Goal: Information Seeking & Learning: Compare options

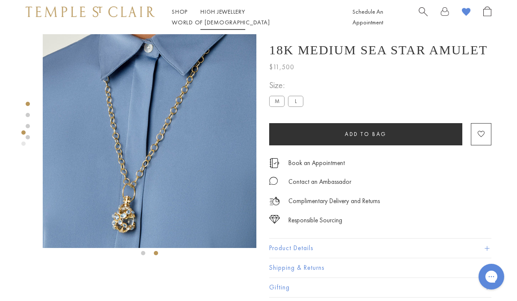
click at [226, 15] on link "High Jewellery High Jewellery" at bounding box center [222, 12] width 45 height 8
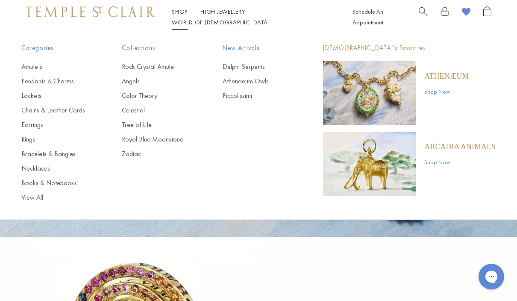
click at [29, 67] on link "Amulets" at bounding box center [54, 66] width 66 height 9
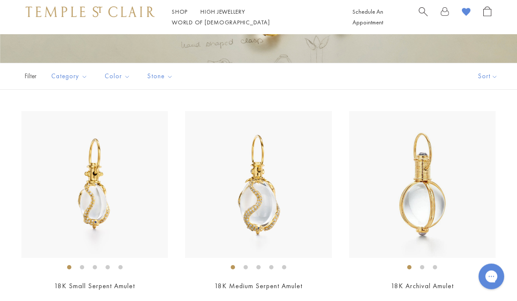
scroll to position [143, 0]
click at [479, 230] on img at bounding box center [422, 184] width 146 height 146
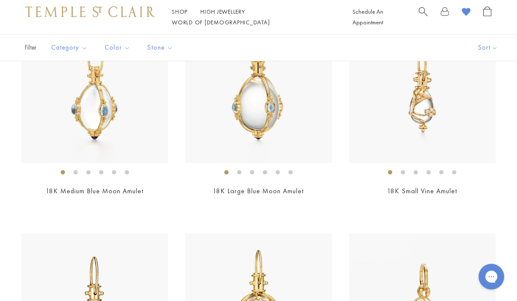
scroll to position [465, 0]
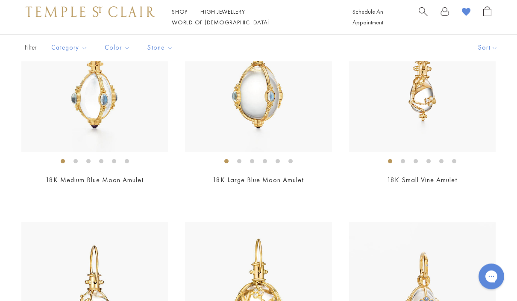
click at [487, 143] on img at bounding box center [422, 79] width 146 height 146
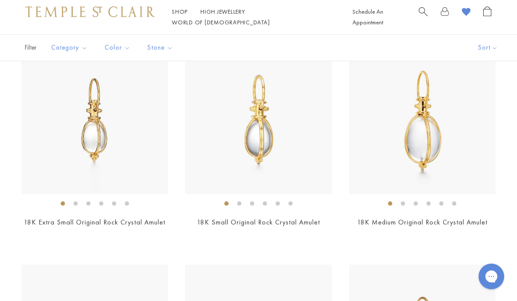
scroll to position [1518, 0]
click at [22, 187] on img at bounding box center [94, 120] width 146 height 146
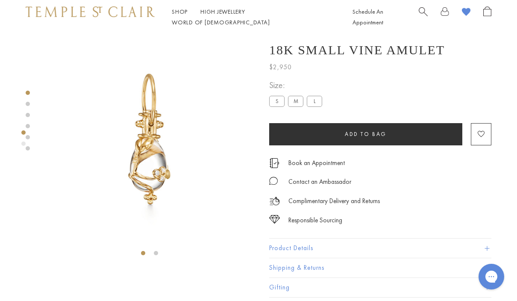
click at [300, 103] on label "M" at bounding box center [295, 101] width 15 height 11
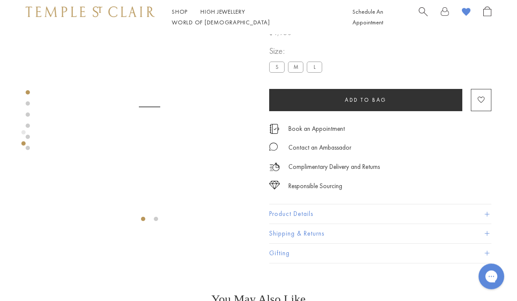
scroll to position [34, 0]
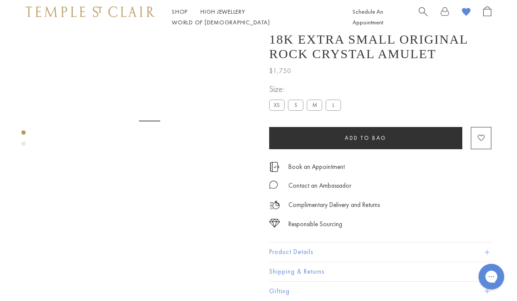
scroll to position [34, 0]
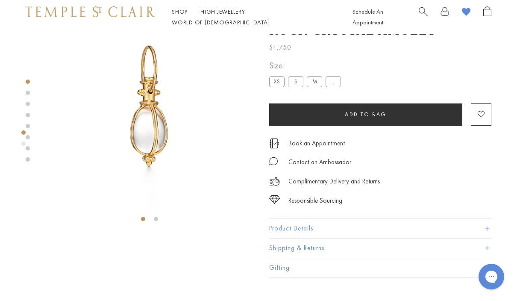
click at [298, 83] on label "S" at bounding box center [295, 81] width 15 height 11
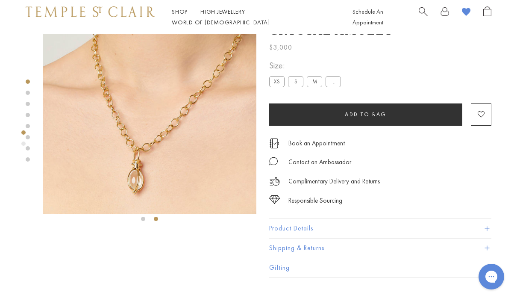
click at [314, 86] on label "M" at bounding box center [314, 81] width 15 height 11
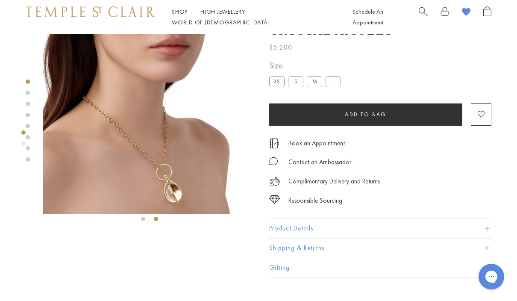
click at [334, 87] on label "L" at bounding box center [332, 81] width 15 height 11
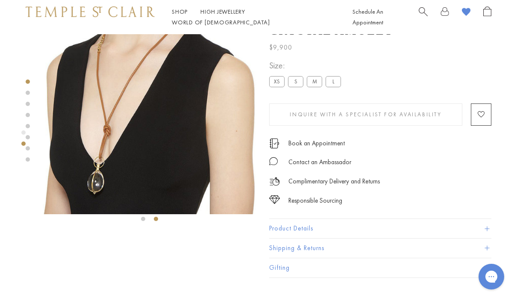
click at [297, 82] on label "S" at bounding box center [295, 81] width 15 height 11
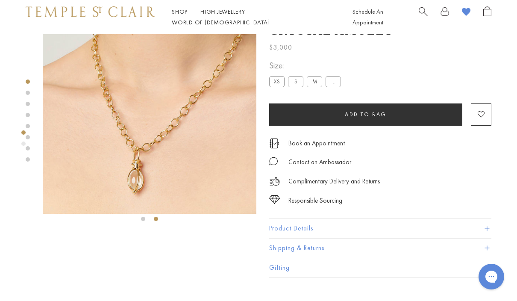
click at [477, 116] on image "button" at bounding box center [480, 114] width 7 height 6
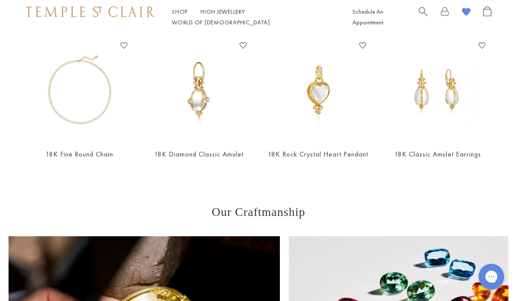
scroll to position [373, 0]
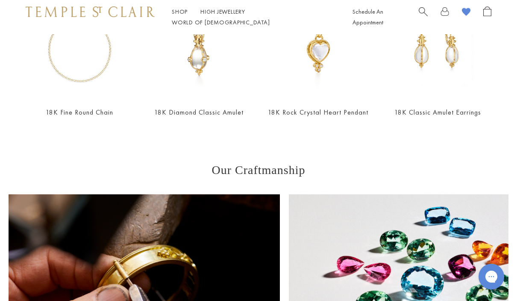
click at [64, 116] on link "18K Fine Round Chain" at bounding box center [79, 112] width 67 height 9
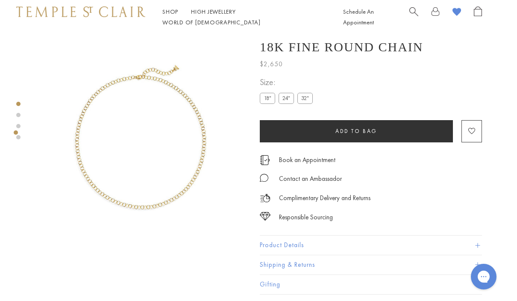
scroll to position [0, 2]
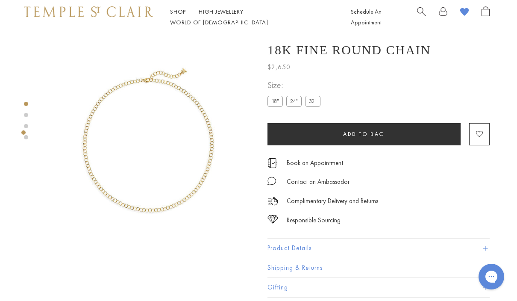
click at [297, 103] on label "24"" at bounding box center [293, 101] width 15 height 11
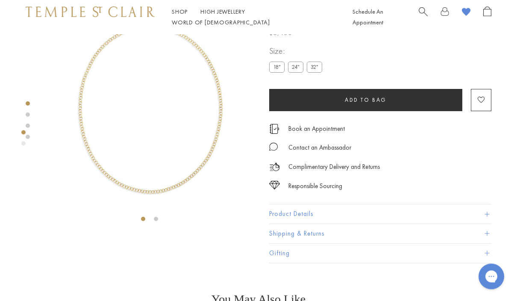
scroll to position [34, 0]
click at [483, 100] on image "button" at bounding box center [480, 100] width 7 height 6
click at [277, 69] on label "18"" at bounding box center [276, 66] width 15 height 11
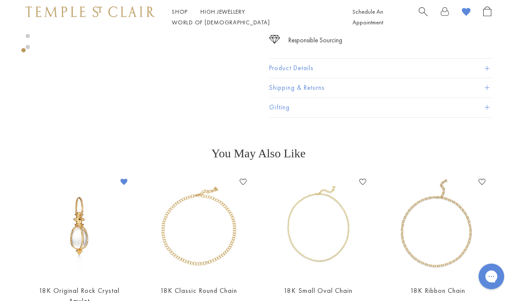
scroll to position [180, 0]
click at [331, 247] on img at bounding box center [318, 226] width 102 height 102
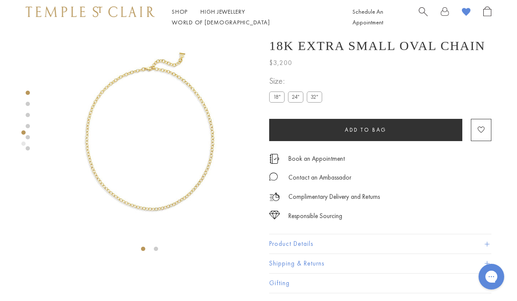
scroll to position [5, 0]
click at [297, 100] on label "24"" at bounding box center [295, 96] width 15 height 11
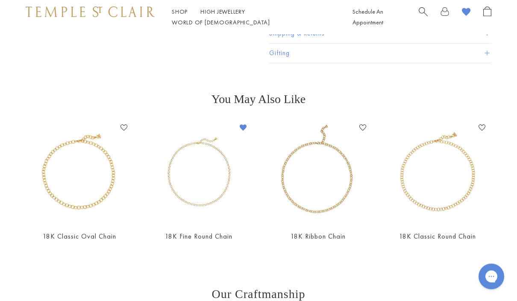
scroll to position [234, 0]
click at [175, 152] on img at bounding box center [199, 172] width 102 height 102
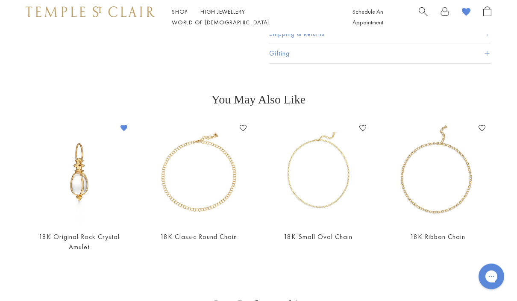
scroll to position [275, 0]
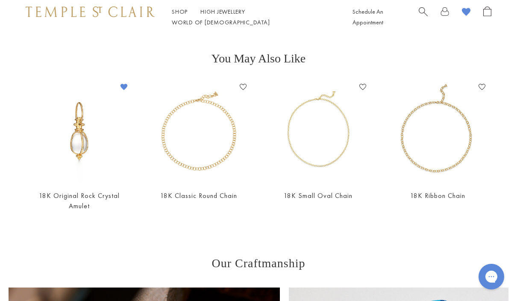
click at [443, 155] on img at bounding box center [437, 131] width 102 height 102
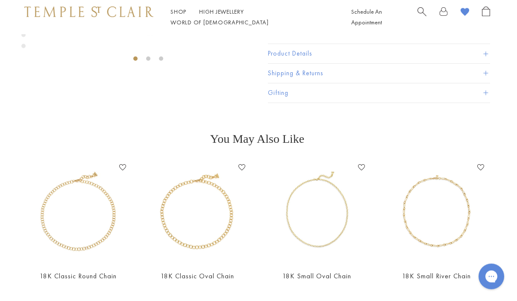
scroll to position [194, 1]
click at [435, 191] on img at bounding box center [436, 212] width 102 height 102
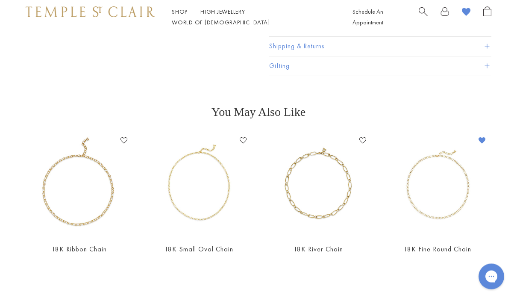
scroll to position [223, 0]
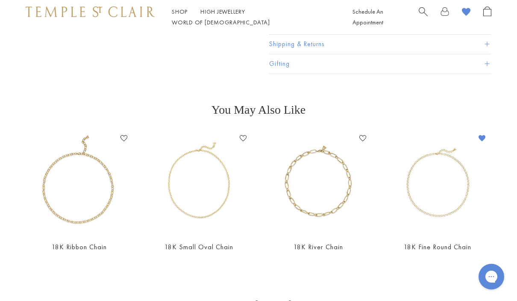
click at [439, 181] on img at bounding box center [437, 183] width 102 height 102
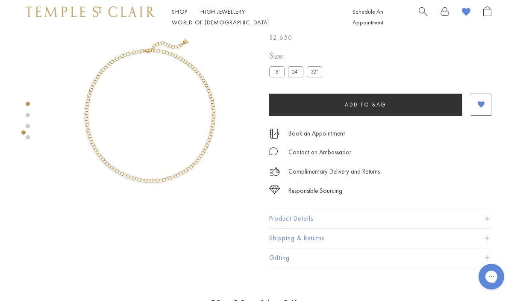
scroll to position [27, 0]
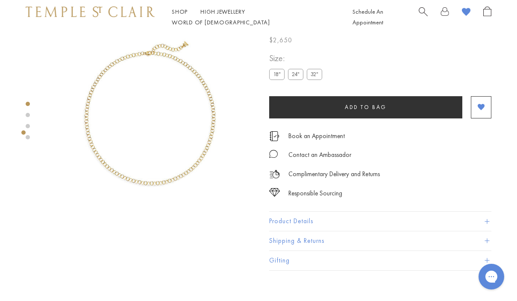
click at [178, 15] on link "Shop Shop" at bounding box center [180, 12] width 16 height 8
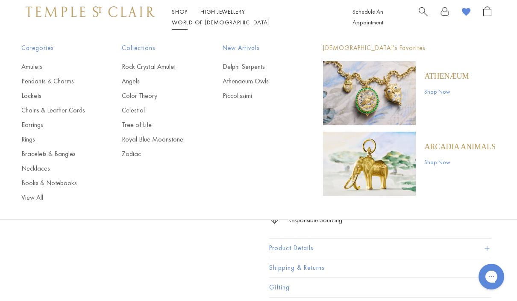
click at [131, 91] on link "Color Theory" at bounding box center [155, 95] width 66 height 9
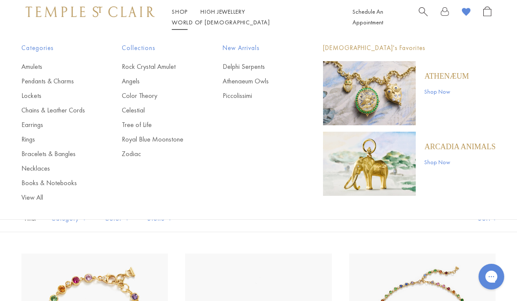
click at [135, 68] on link "Rock Crystal Amulet" at bounding box center [155, 66] width 66 height 9
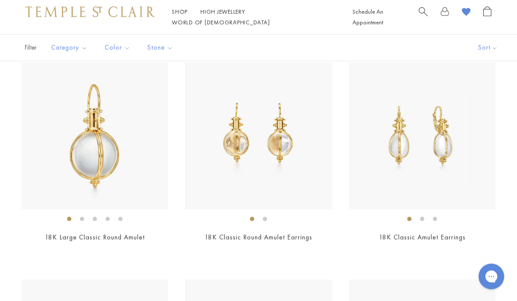
scroll to position [1286, 0]
click at [20, 203] on div "18K Large Classic Round Amulet $7,900" at bounding box center [86, 157] width 164 height 191
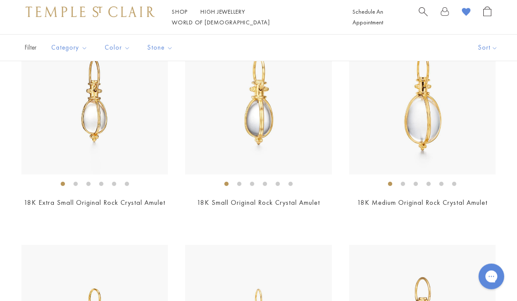
scroll to position [1538, 0]
click at [31, 167] on img at bounding box center [94, 100] width 146 height 146
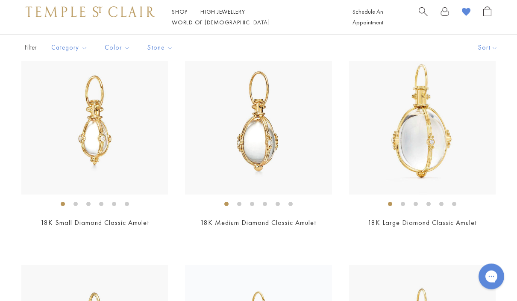
scroll to position [1961, 0]
click at [29, 179] on img at bounding box center [94, 121] width 146 height 146
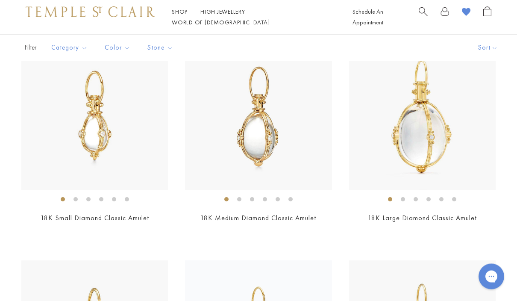
scroll to position [1969, 0]
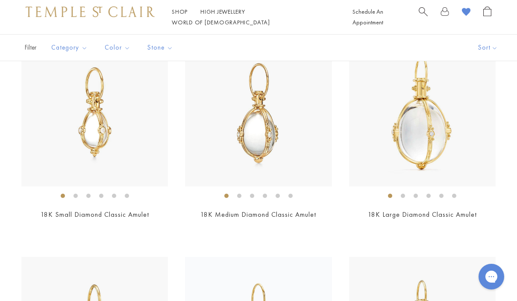
click at [29, 164] on img at bounding box center [94, 113] width 146 height 146
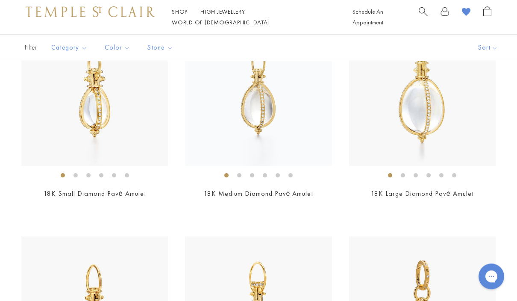
scroll to position [2208, 0]
click at [23, 148] on img at bounding box center [94, 91] width 146 height 146
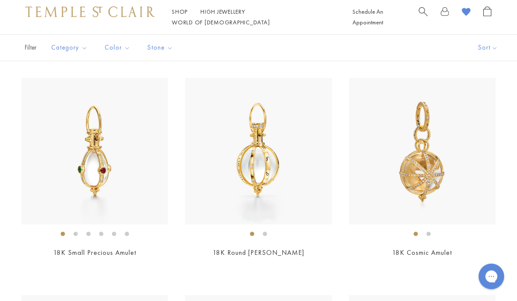
scroll to position [2366, 0]
click at [494, 200] on img at bounding box center [422, 151] width 146 height 146
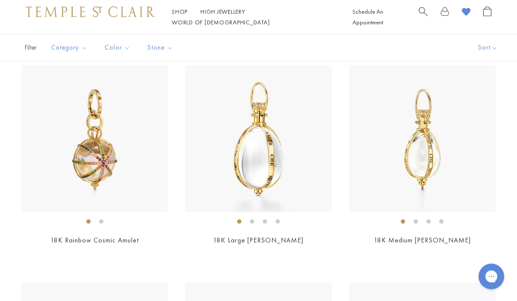
scroll to position [2595, 0]
click at [494, 195] on img at bounding box center [422, 138] width 146 height 146
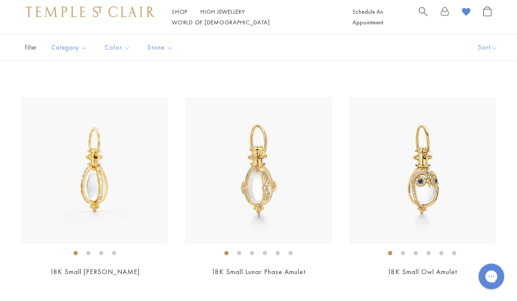
scroll to position [2781, 0]
click at [40, 222] on img at bounding box center [94, 169] width 146 height 146
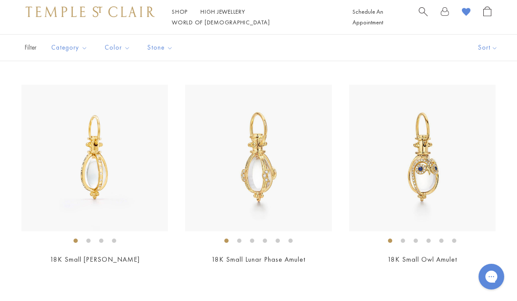
click at [328, 208] on img at bounding box center [258, 158] width 146 height 146
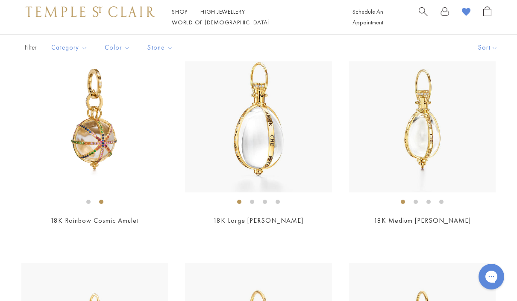
scroll to position [2614, 0]
click at [486, 167] on img at bounding box center [422, 119] width 146 height 146
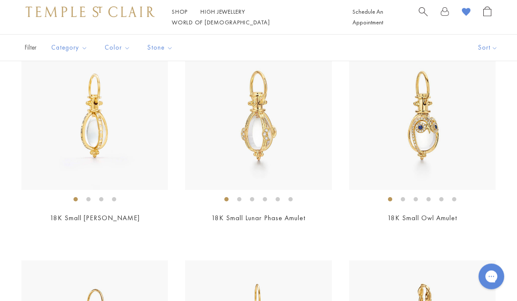
scroll to position [2834, 0]
click at [37, 169] on img at bounding box center [94, 116] width 146 height 146
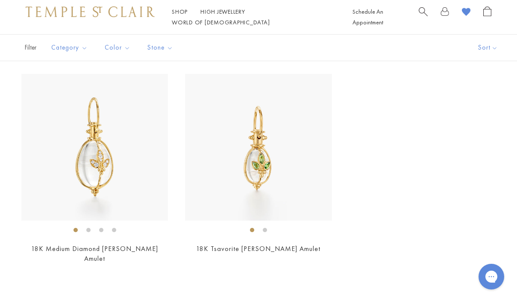
scroll to position [4105, 0]
click at [30, 198] on img at bounding box center [94, 148] width 146 height 146
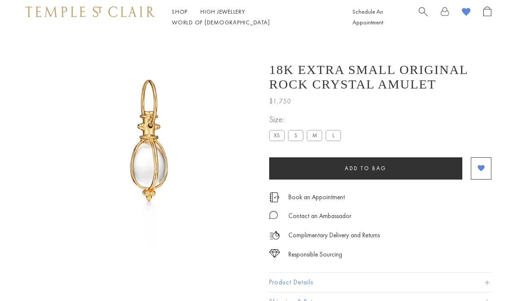
scroll to position [10, 0]
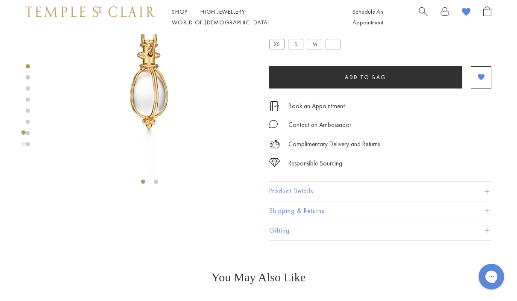
scroll to position [72, 0]
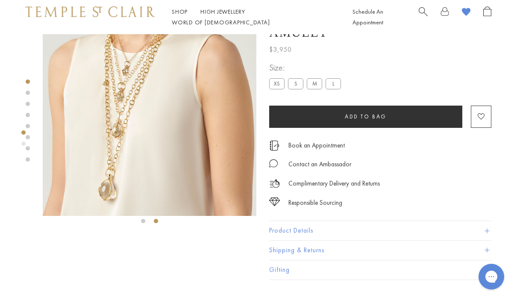
scroll to position [32, 0]
click at [140, 120] on img at bounding box center [150, 109] width 214 height 214
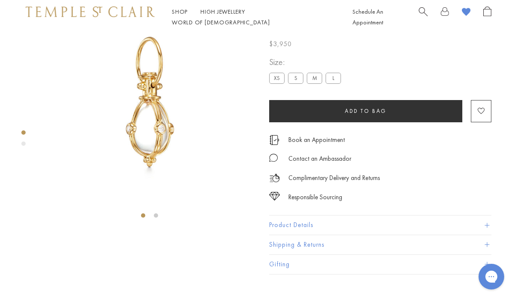
scroll to position [34, 0]
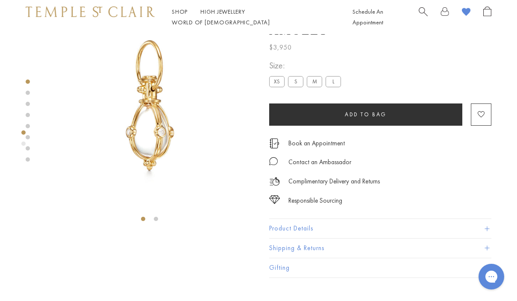
click at [479, 116] on image "button" at bounding box center [480, 114] width 7 height 6
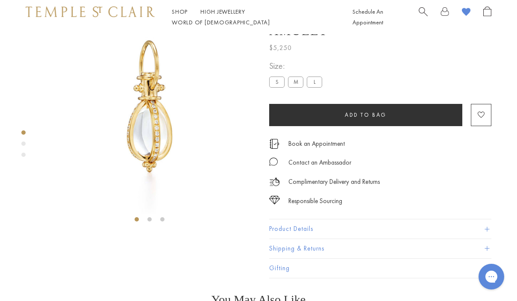
scroll to position [34, 0]
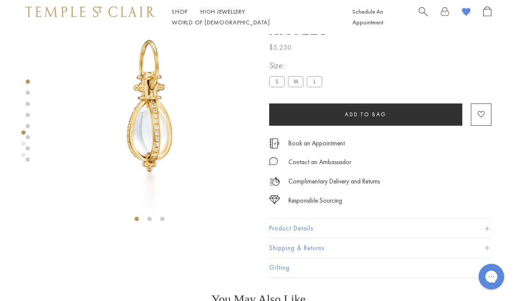
click at [479, 111] on image "button" at bounding box center [480, 114] width 7 height 6
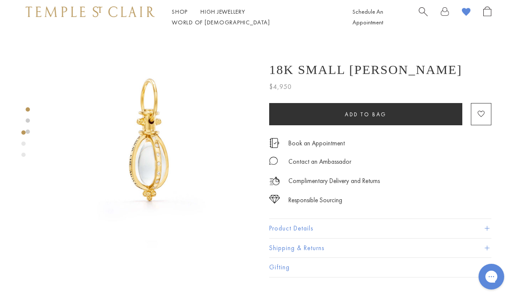
click at [115, 142] on img at bounding box center [150, 141] width 214 height 214
click at [480, 112] on image "button" at bounding box center [480, 114] width 7 height 6
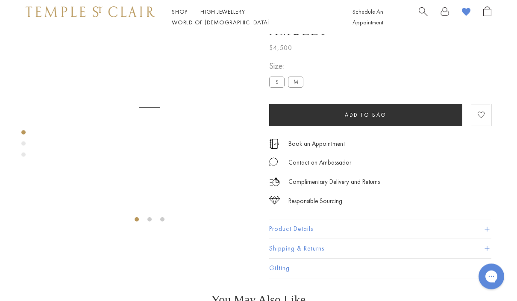
scroll to position [34, 0]
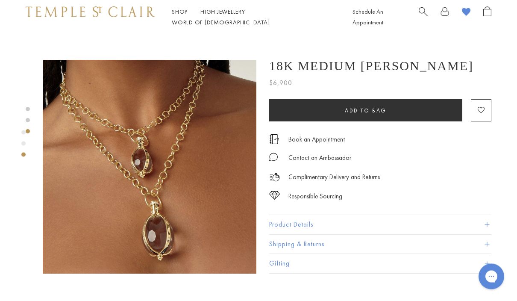
scroll to position [427, 0]
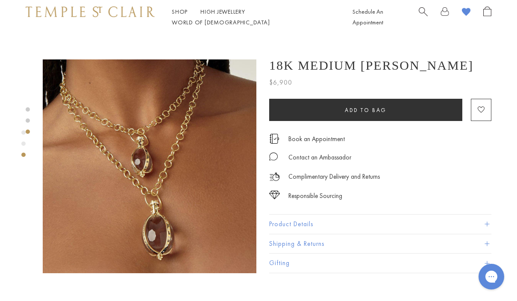
click at [483, 110] on image "button" at bounding box center [480, 110] width 7 height 6
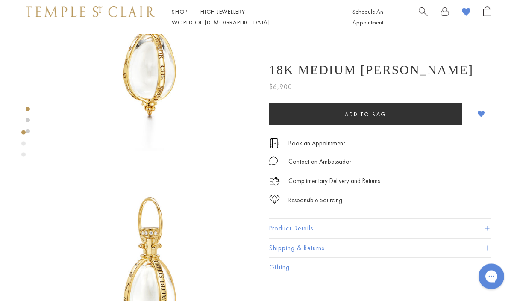
scroll to position [87, 0]
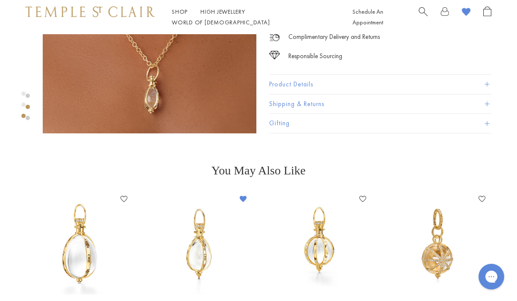
scroll to position [567, 0]
click at [328, 252] on img at bounding box center [318, 243] width 102 height 102
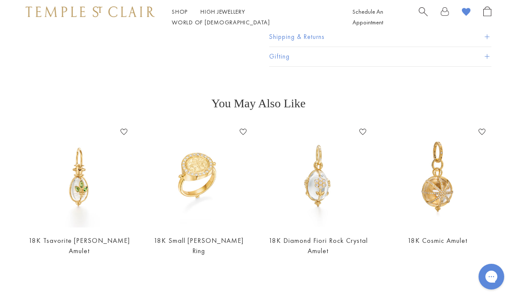
scroll to position [244, 0]
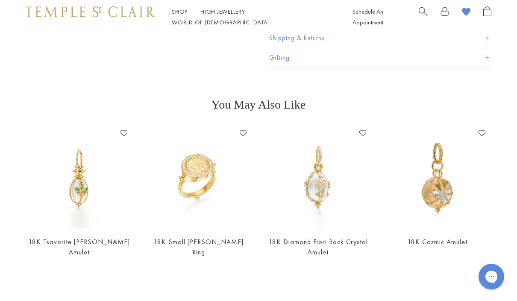
click at [443, 188] on img at bounding box center [437, 177] width 102 height 102
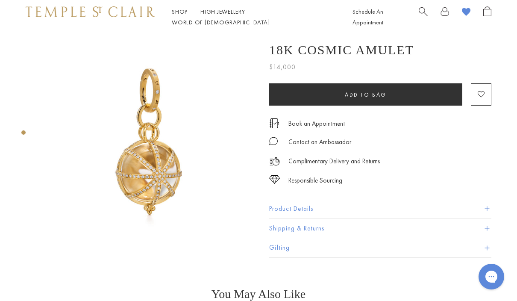
click at [177, 15] on link "Shop Shop" at bounding box center [180, 12] width 16 height 8
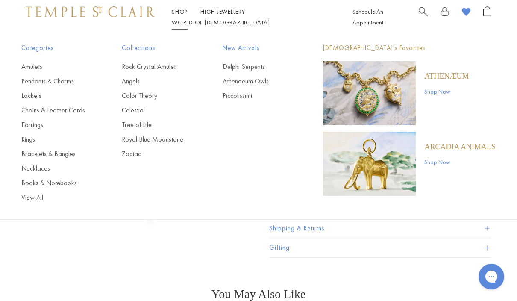
click at [73, 83] on link "Pendants & Charms" at bounding box center [54, 80] width 66 height 9
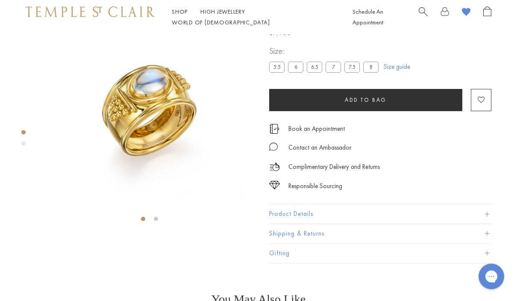
scroll to position [34, 0]
click at [276, 68] on label "5.5" at bounding box center [276, 66] width 15 height 11
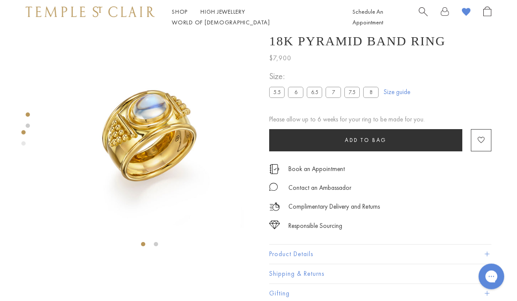
scroll to position [7, 0]
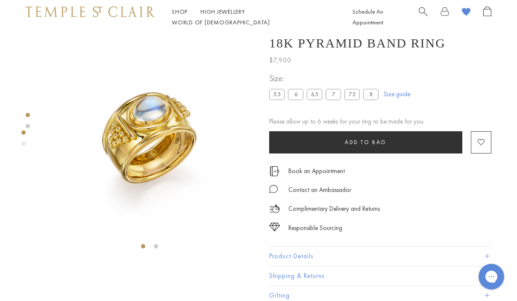
click at [178, 15] on link "Shop Shop" at bounding box center [180, 12] width 16 height 8
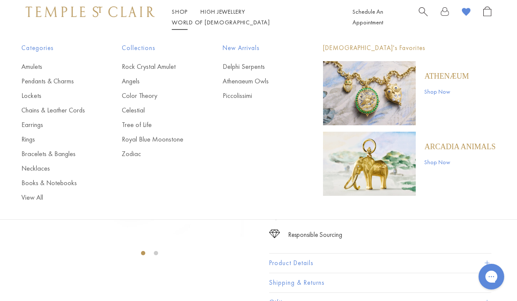
click at [29, 149] on link "Bracelets & Bangles" at bounding box center [54, 153] width 66 height 9
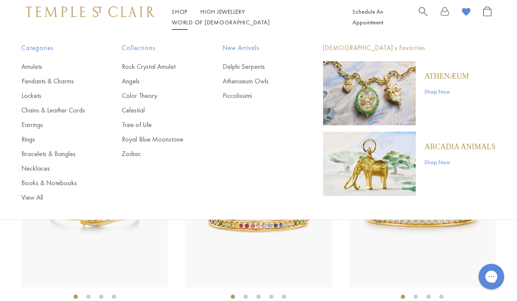
click at [33, 140] on link "Rings" at bounding box center [54, 139] width 66 height 9
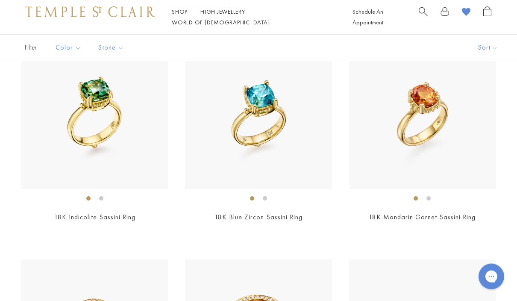
scroll to position [966, 0]
click at [23, 186] on img at bounding box center [94, 115] width 146 height 146
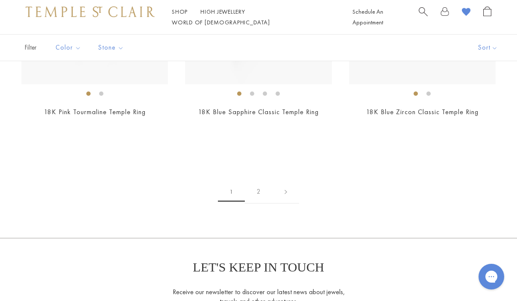
scroll to position [3059, 0]
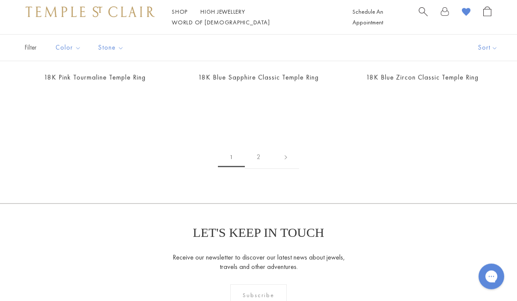
click at [255, 152] on link "2" at bounding box center [259, 157] width 28 height 23
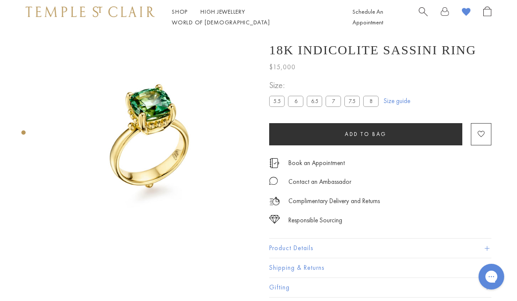
scroll to position [30, 0]
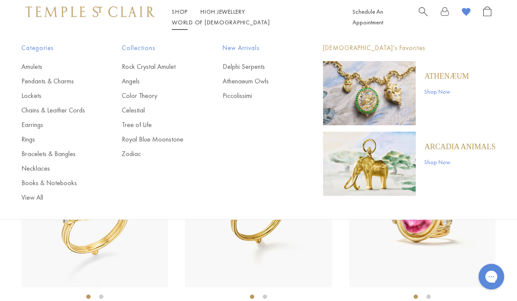
click at [25, 76] on link "Pendants & Charms" at bounding box center [54, 80] width 66 height 9
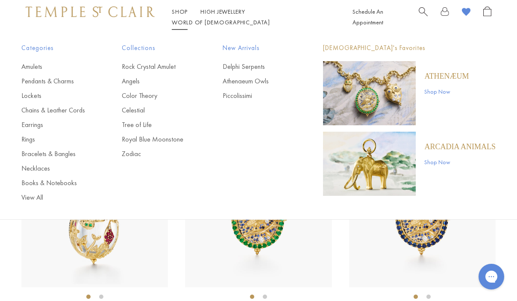
click at [24, 64] on link "Amulets" at bounding box center [54, 66] width 66 height 9
